Goal: Task Accomplishment & Management: Use online tool/utility

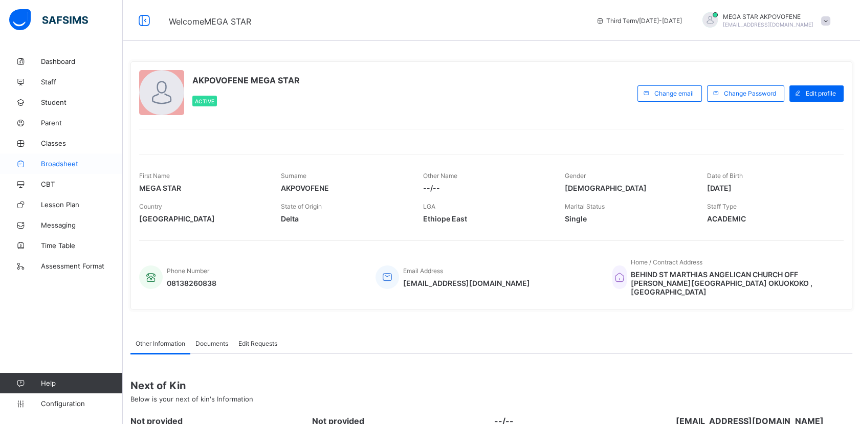
click at [65, 163] on span "Broadsheet" at bounding box center [82, 164] width 82 height 8
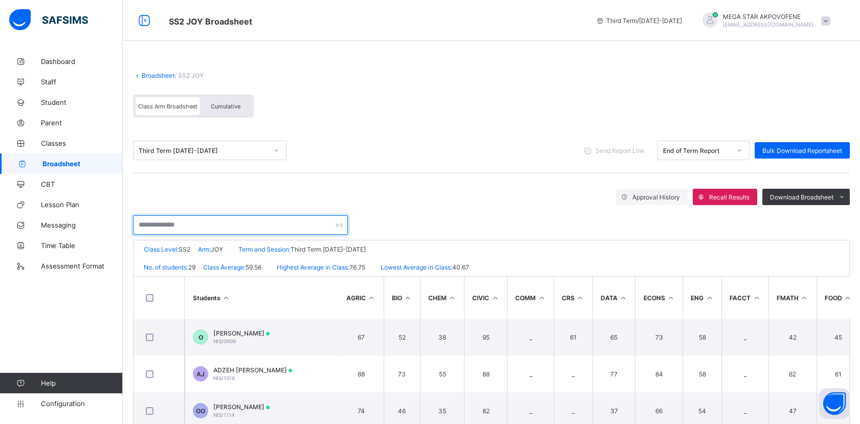
click at [227, 225] on input "text" at bounding box center [240, 224] width 215 height 19
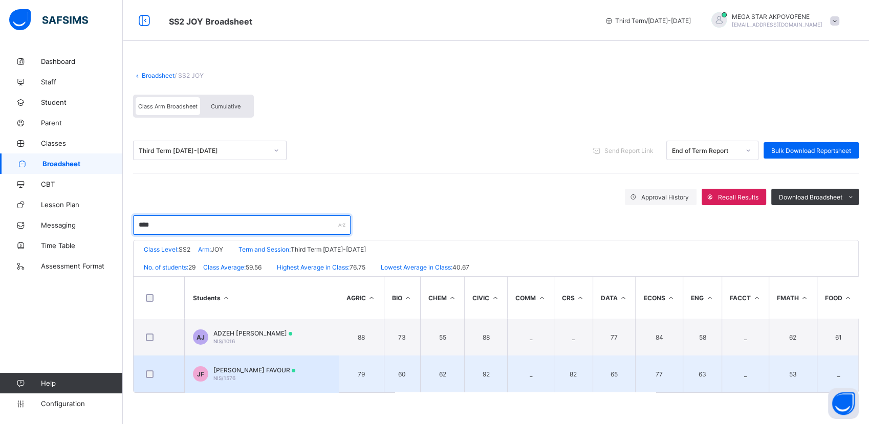
type input "****"
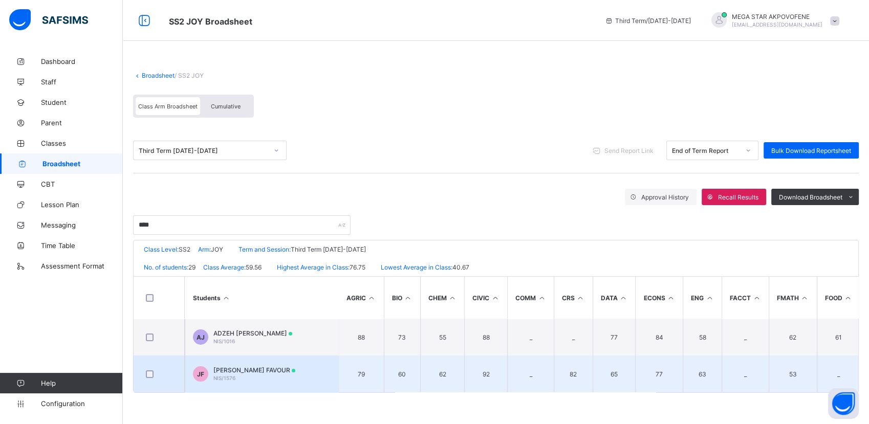
click at [223, 375] on span "NIS/1576" at bounding box center [224, 378] width 22 height 6
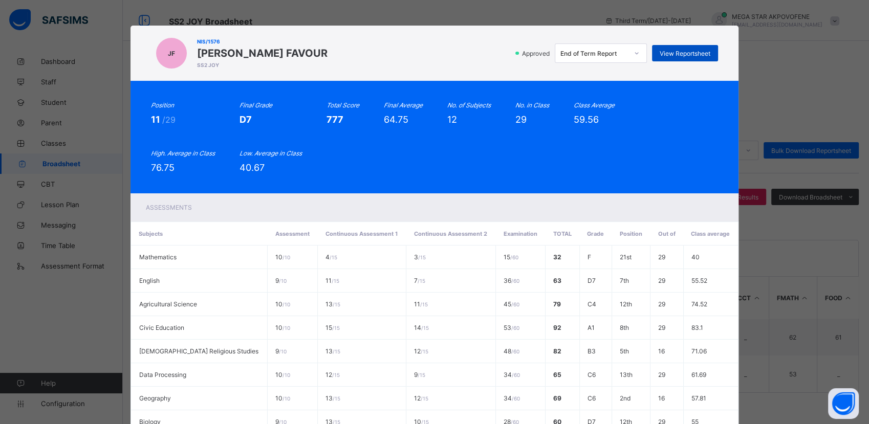
click at [669, 55] on span "View Reportsheet" at bounding box center [684, 54] width 51 height 8
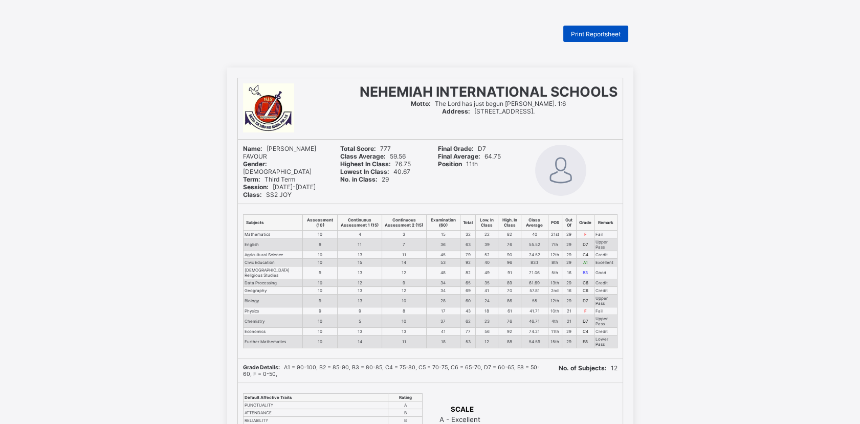
click at [601, 37] on span "Print Reportsheet" at bounding box center [596, 34] width 50 height 8
